Goal: Task Accomplishment & Management: Complete application form

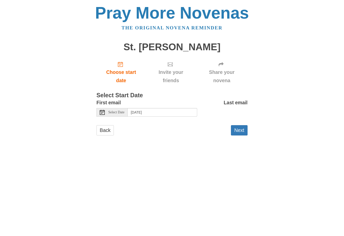
click at [238, 132] on button "Next" at bounding box center [239, 130] width 17 height 10
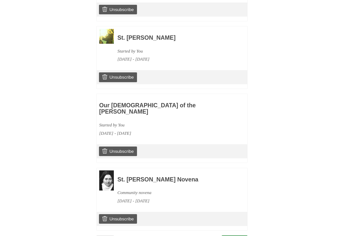
scroll to position [426, 0]
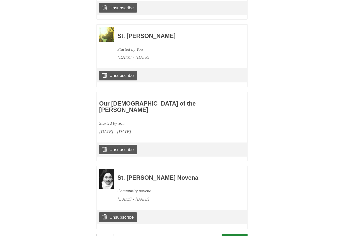
click at [107, 213] on link "Unsubscribe" at bounding box center [118, 218] width 38 height 10
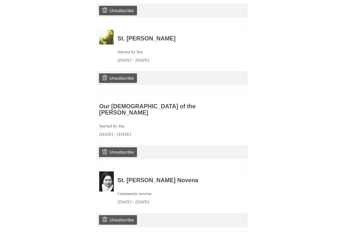
scroll to position [450, 0]
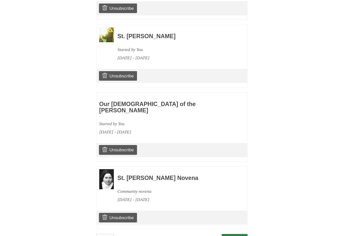
click at [234, 234] on link "Continue" at bounding box center [235, 239] width 26 height 10
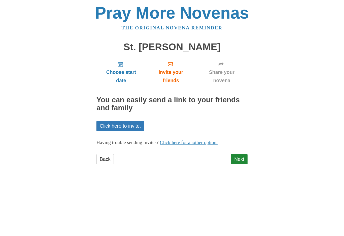
click at [238, 154] on link "Next" at bounding box center [239, 159] width 17 height 10
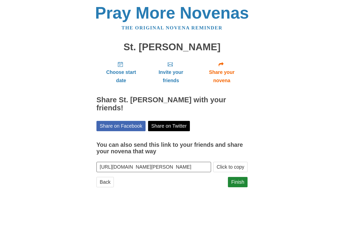
click at [242, 177] on link "Finish" at bounding box center [238, 182] width 20 height 10
